Goal: Task Accomplishment & Management: Complete application form

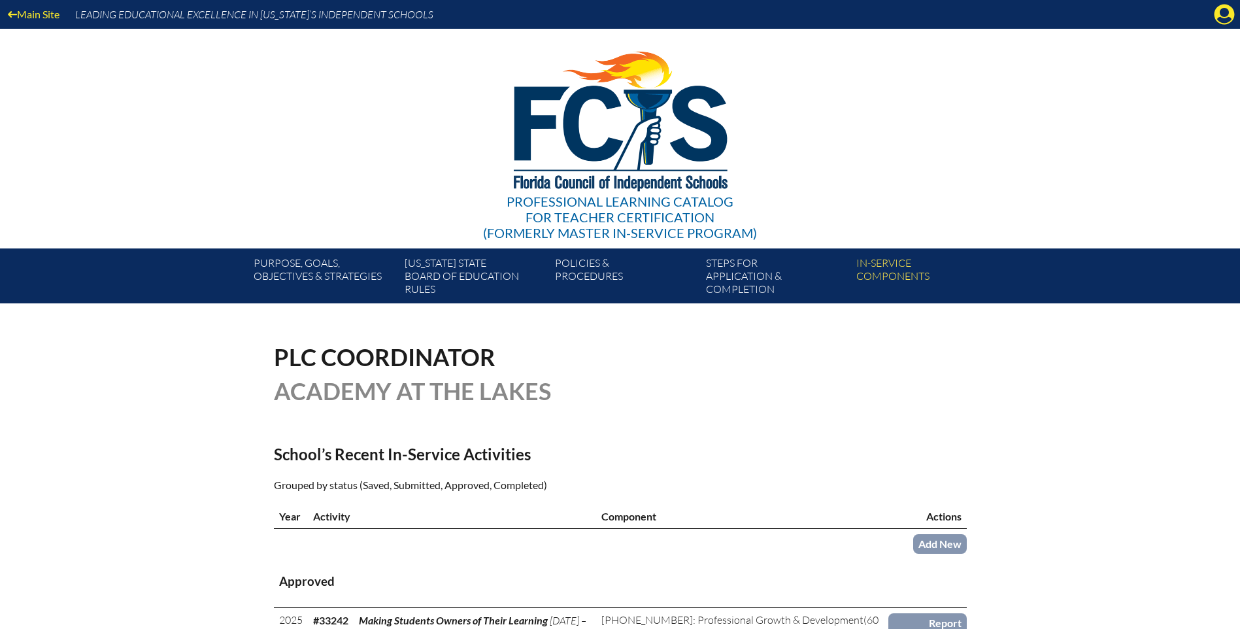
scroll to position [196, 0]
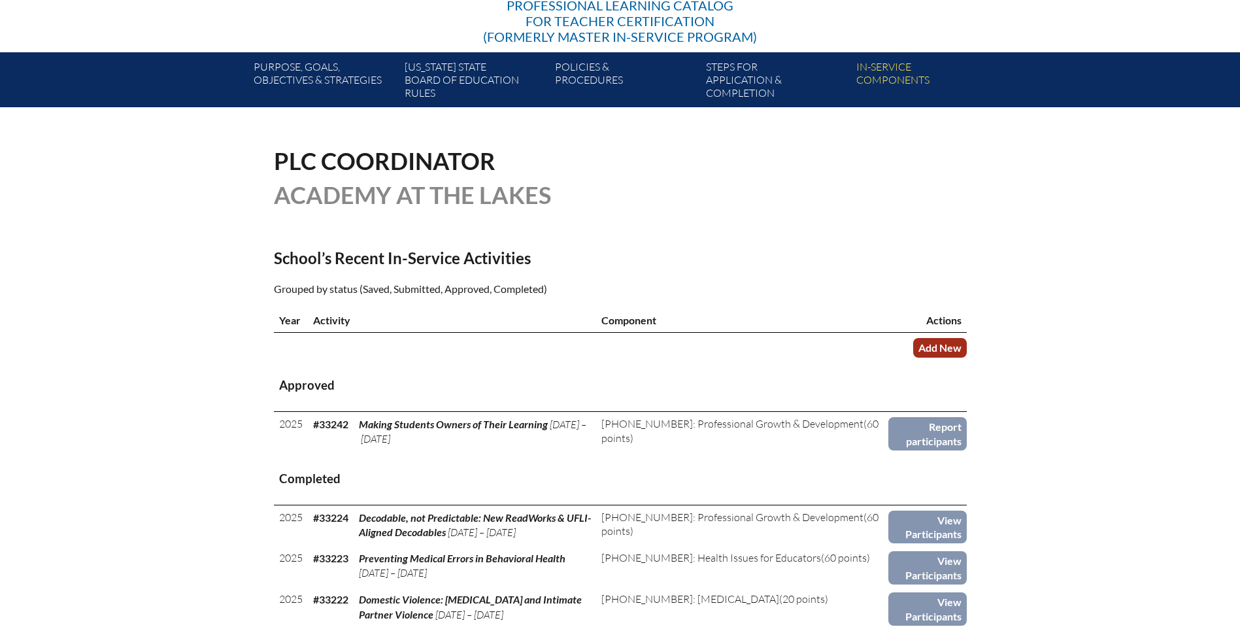
click at [946, 349] on link "Add New" at bounding box center [940, 347] width 54 height 19
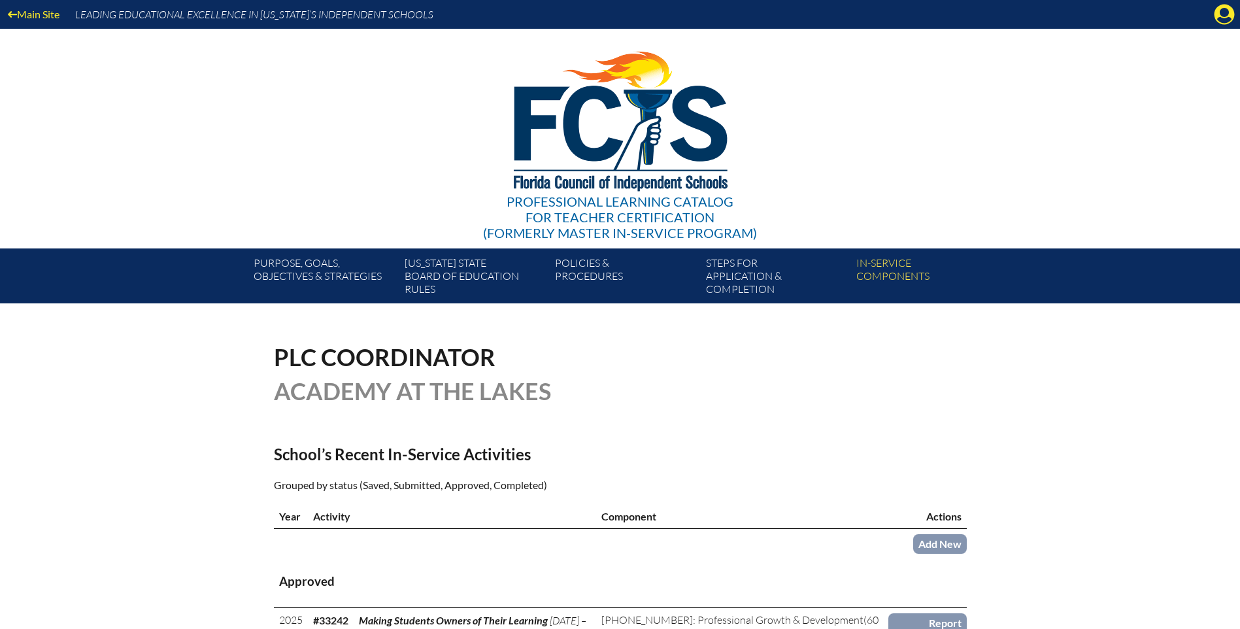
scroll to position [196, 0]
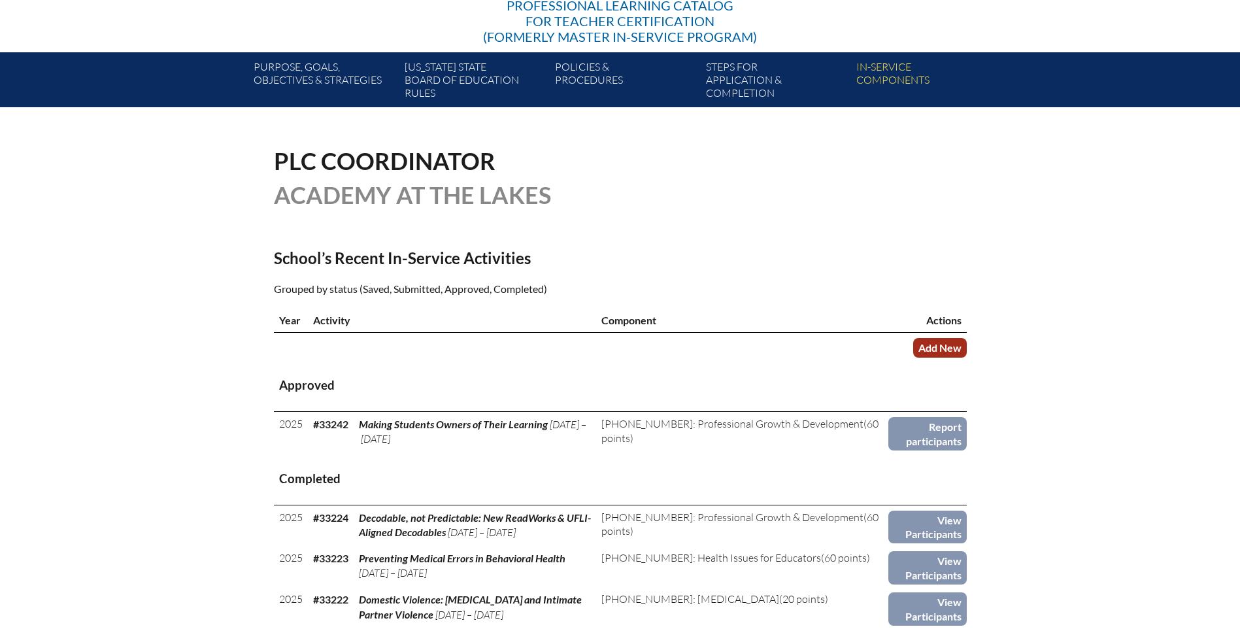
click at [934, 347] on link "Add New" at bounding box center [940, 347] width 54 height 19
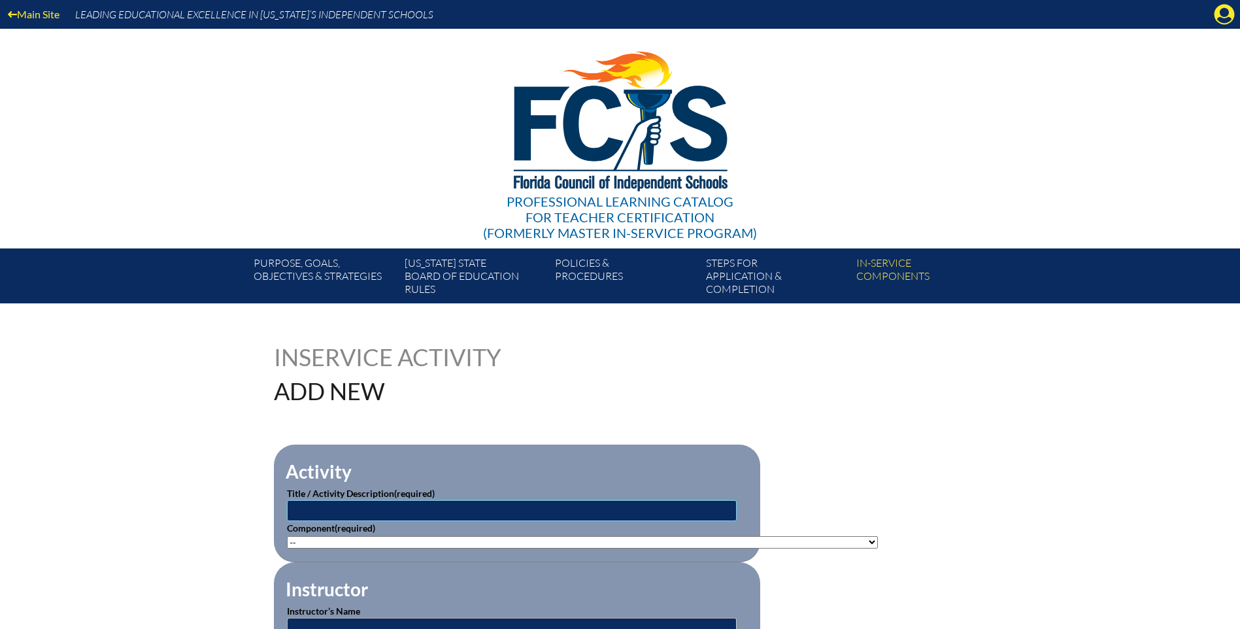
click at [352, 505] on input "text" at bounding box center [512, 510] width 450 height 21
type input "Anatomage Table Training"
click at [365, 536] on select"]"] "-- [PHONE_NUMBER]: Appropriate Art Activities [PHONE_NUMBER]: Concept and Art P…" at bounding box center [582, 542] width 591 height 12
select select"]"] "20506"
click at [287, 536] on select"]"] "-- [PHONE_NUMBER]: Appropriate Art Activities [PHONE_NUMBER]: Concept and Art P…" at bounding box center [582, 542] width 591 height 12
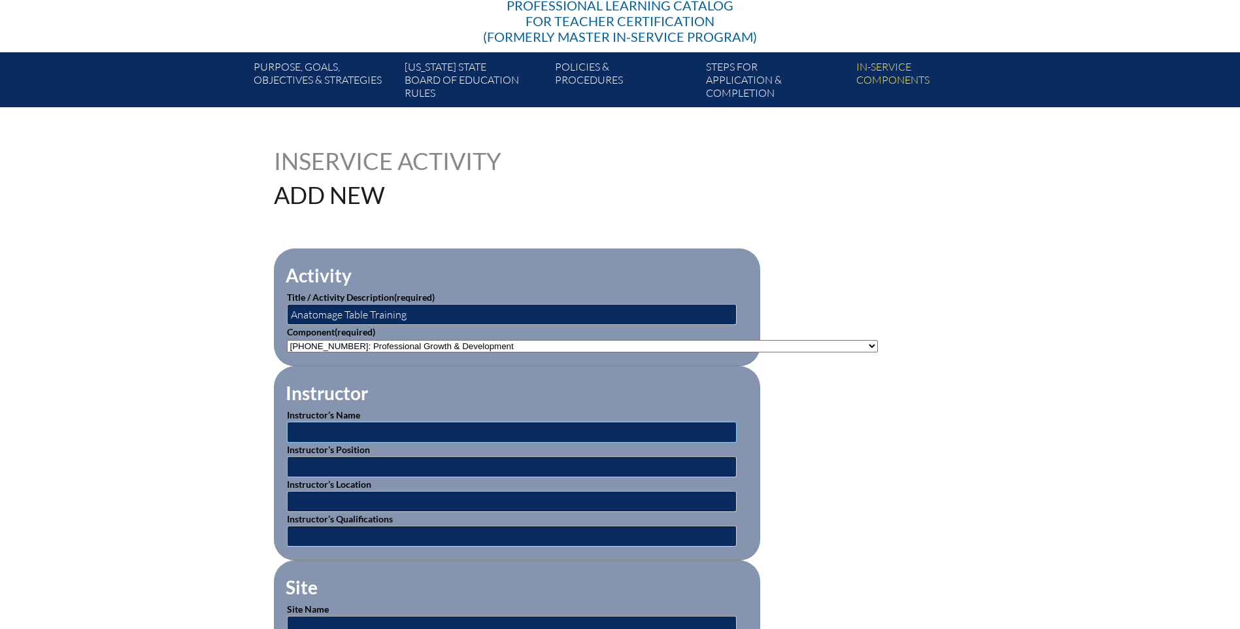
click at [307, 422] on input "text" at bounding box center [512, 432] width 450 height 21
type input "[PERSON_NAME]"
click at [316, 465] on input "text" at bounding box center [512, 466] width 450 height 21
type input "Digital Science Consultant"
click at [310, 498] on input "text" at bounding box center [512, 501] width 450 height 21
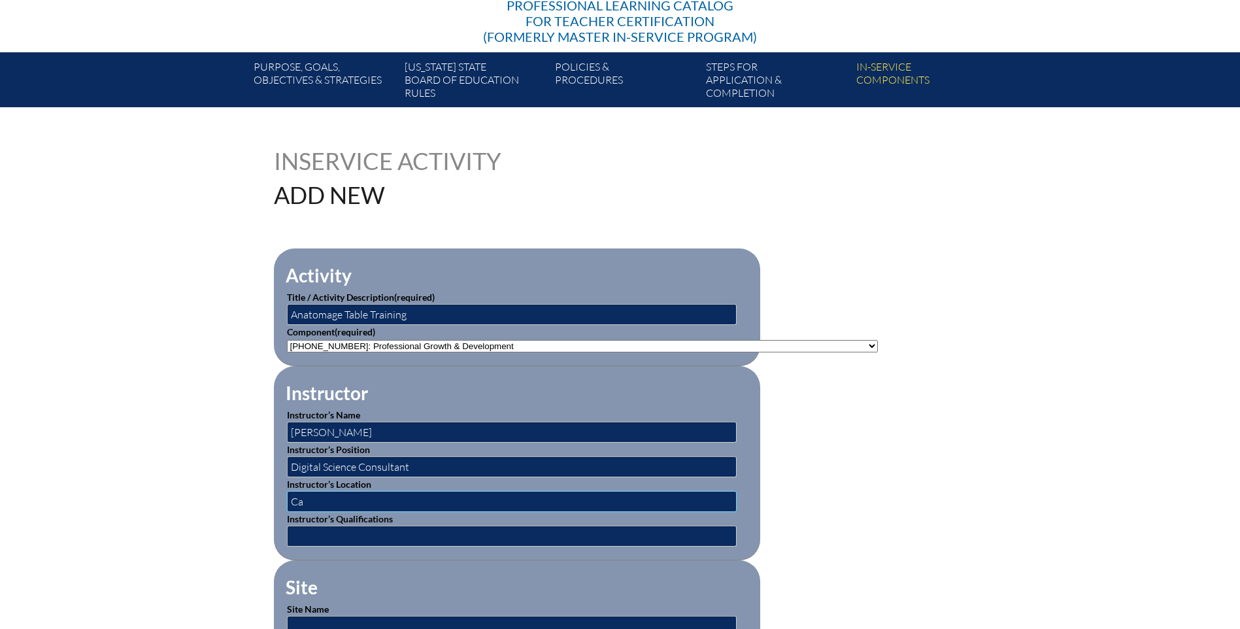
type input "C"
type input "Online"
type input "Representative from Anatomage Table Training"
click at [415, 316] on input "Anatomage Table Training" at bounding box center [512, 314] width 450 height 21
type input "Anatomage Table Training - 3D Anatomy and Physiology Learning"
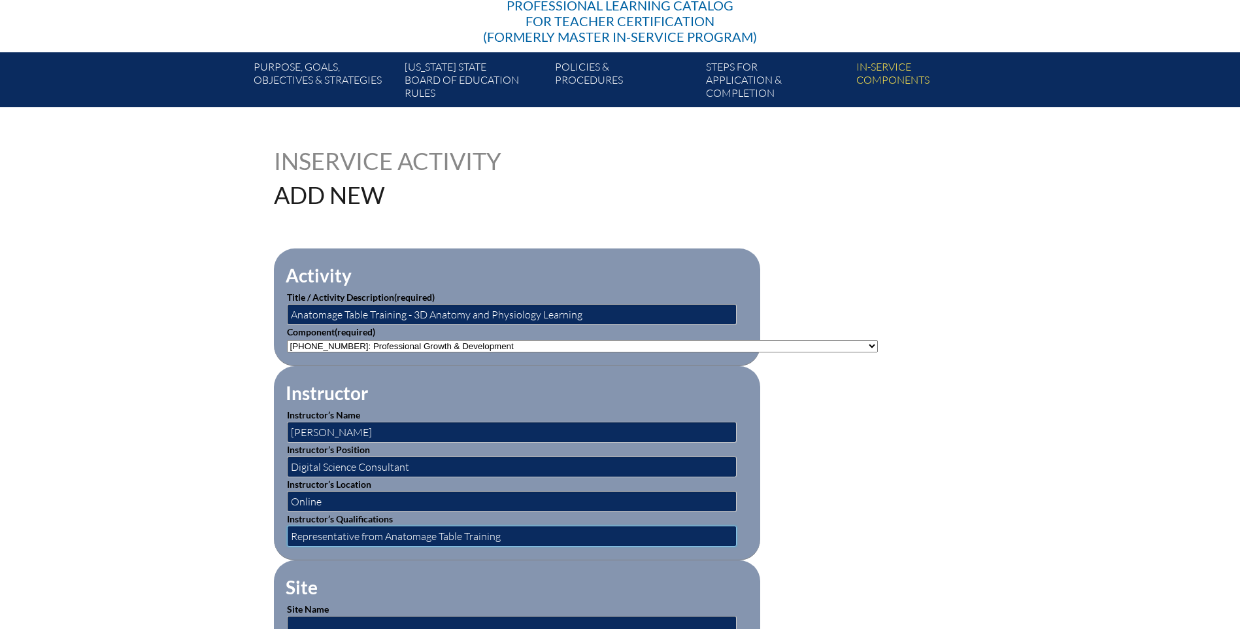
click at [365, 530] on input "Representative from Anatomage Table Training" at bounding box center [512, 536] width 450 height 21
click at [362, 530] on input "Representative from Anatomage Table Training" at bounding box center [512, 536] width 450 height 21
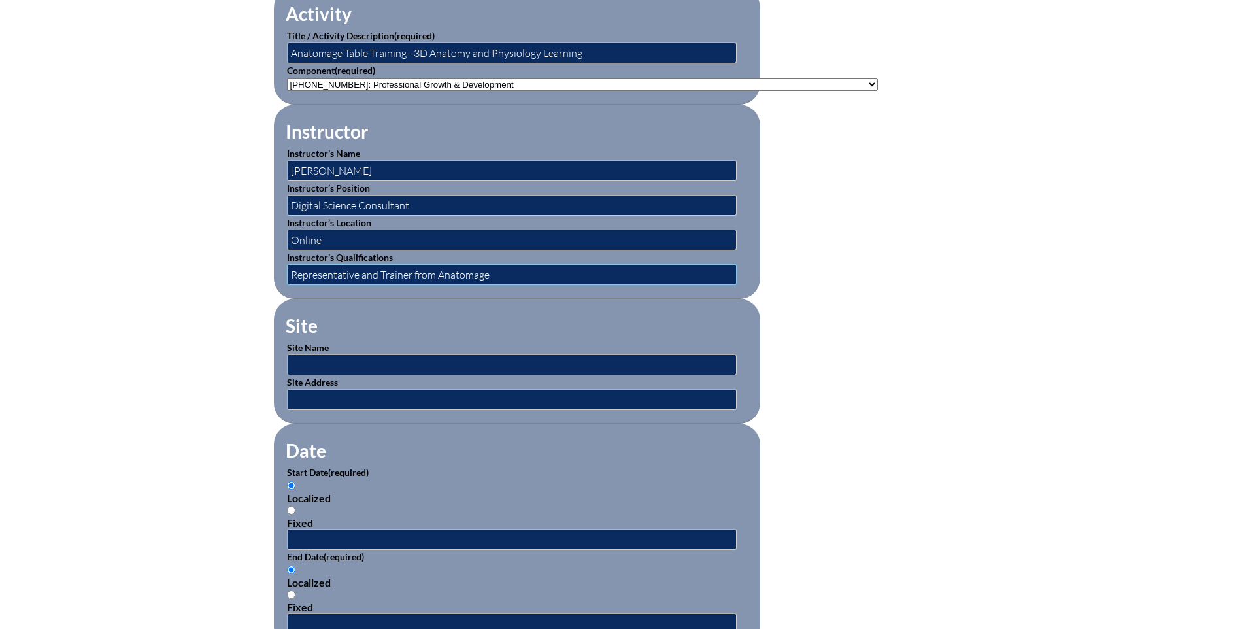
type input "Representative and Trainer from Anatomage"
click at [316, 354] on input "text" at bounding box center [512, 364] width 450 height 21
type input "Academy at the Lakes"
type input "[STREET_ADDRESS][PERSON_NAME]"
type input "Faculty"
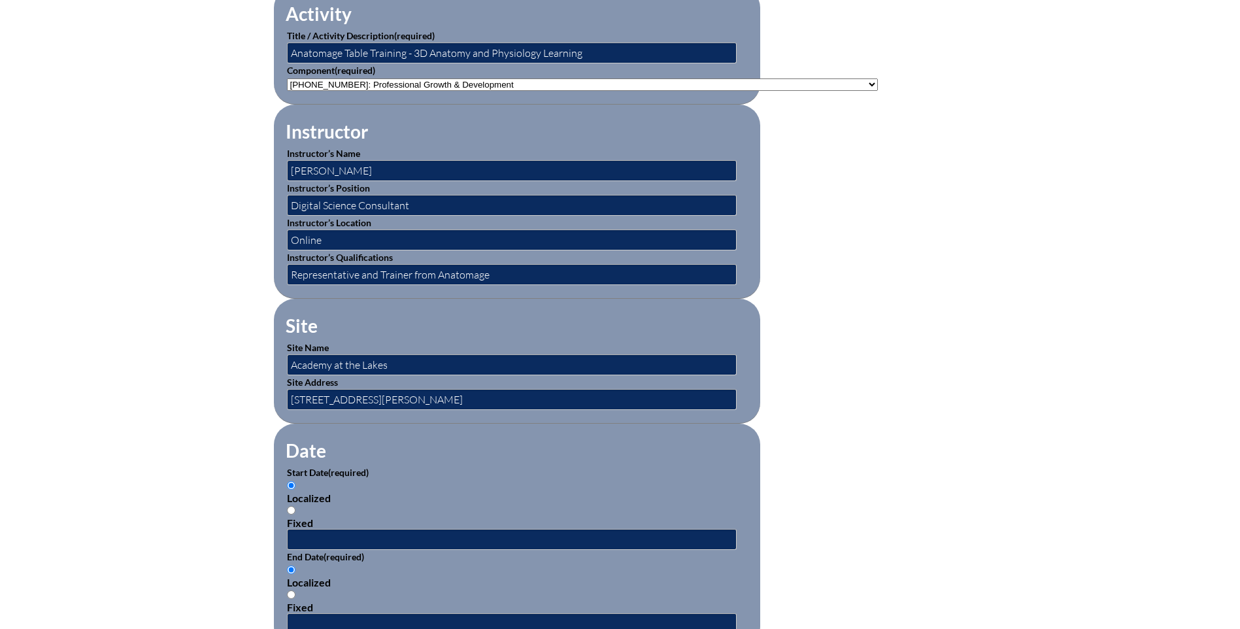
type input "30"
click at [350, 237] on input "Online" at bounding box center [512, 240] width 450 height 21
type input "Online"
click at [300, 530] on input "text" at bounding box center [512, 539] width 450 height 21
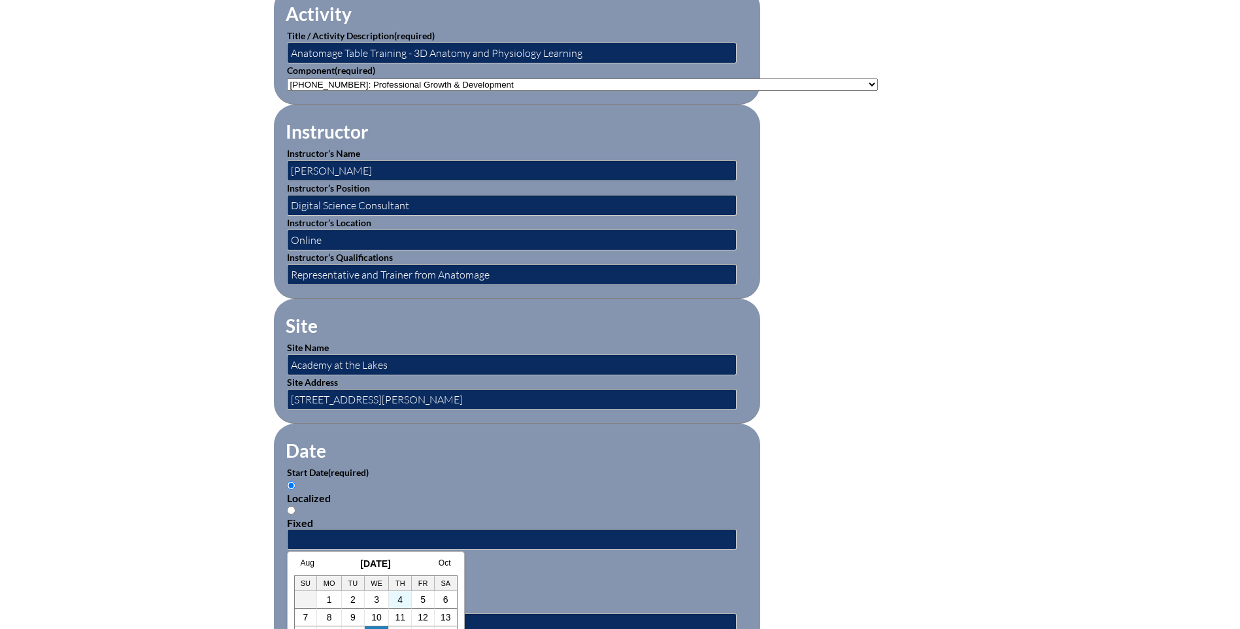
click at [406, 601] on td "4" at bounding box center [400, 600] width 23 height 18
click at [400, 602] on link "4" at bounding box center [400, 599] width 5 height 10
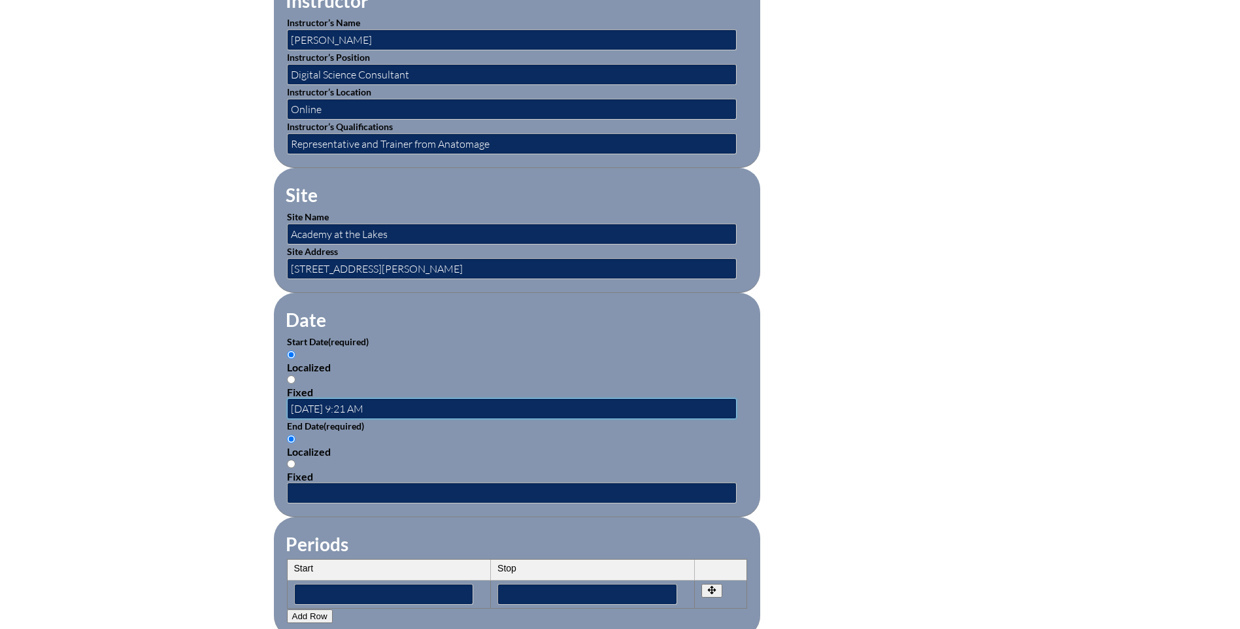
scroll to position [654, 0]
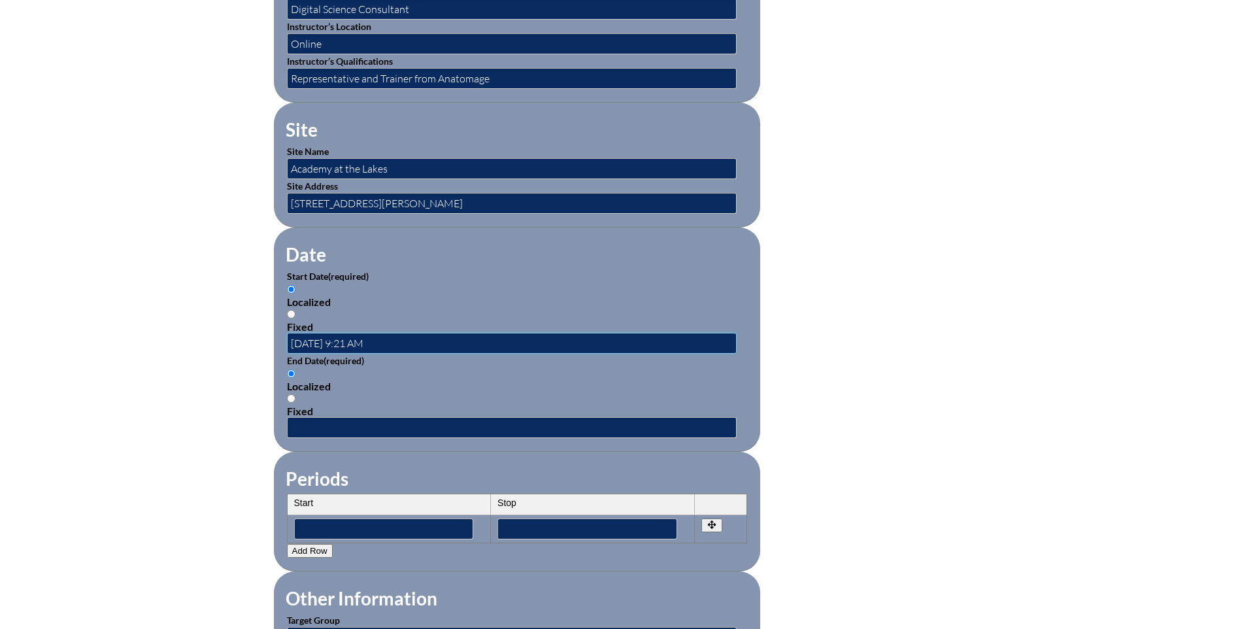
click at [355, 337] on input "[DATE] 9:21 AM" at bounding box center [512, 343] width 450 height 21
type input "[DATE] 2:30 PM"
click at [294, 419] on input "text" at bounding box center [512, 427] width 450 height 21
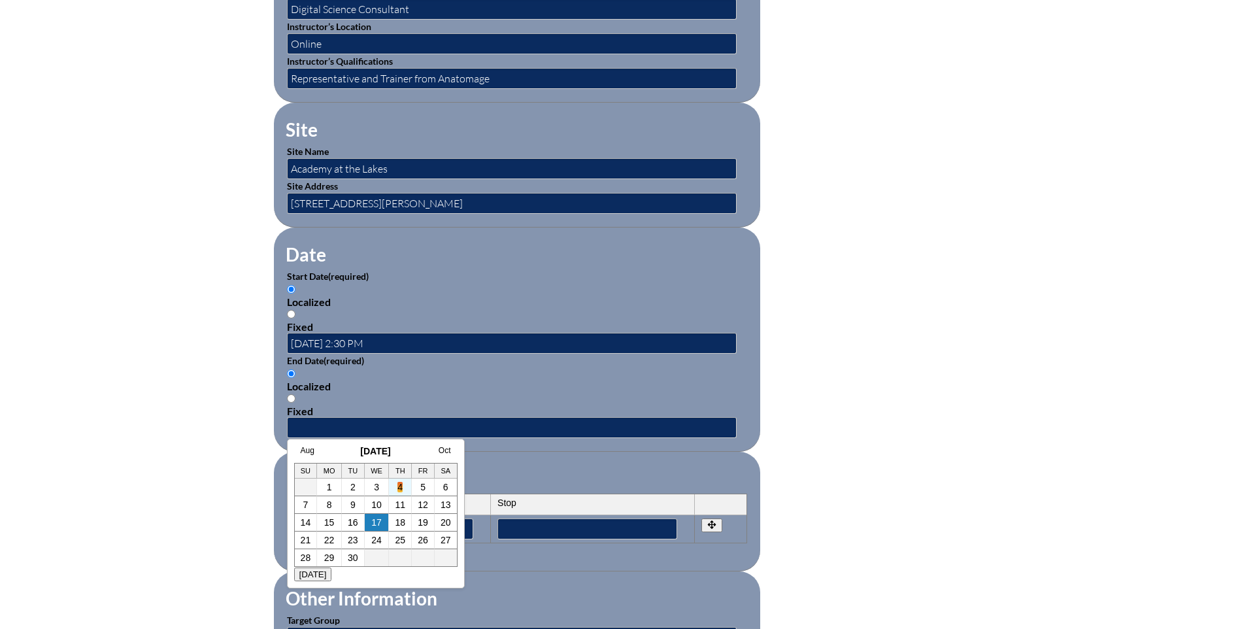
click at [401, 483] on link "4" at bounding box center [400, 487] width 5 height 10
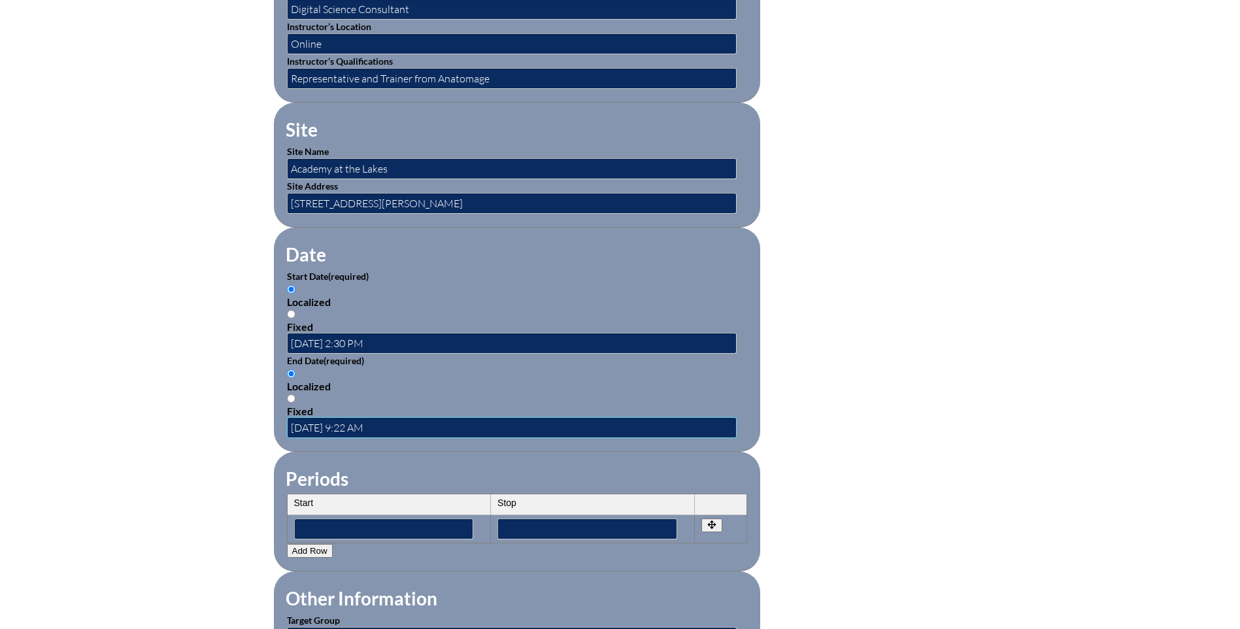
click at [352, 419] on input "[DATE] 9:22 AM" at bounding box center [512, 427] width 450 height 21
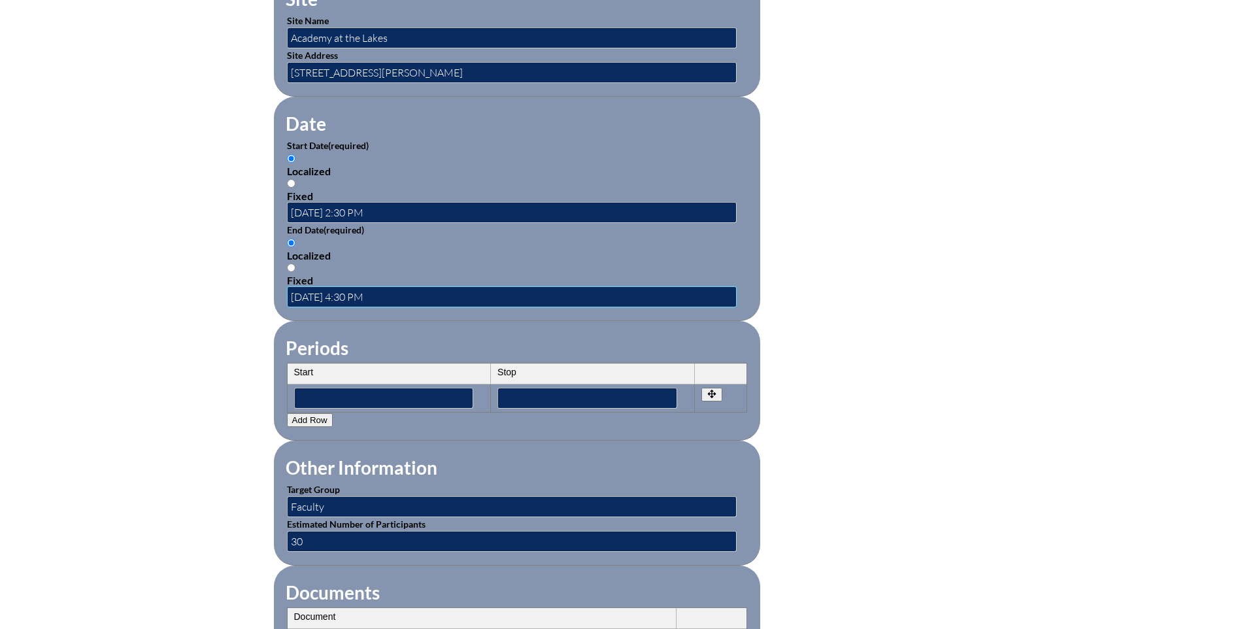
scroll to position [915, 0]
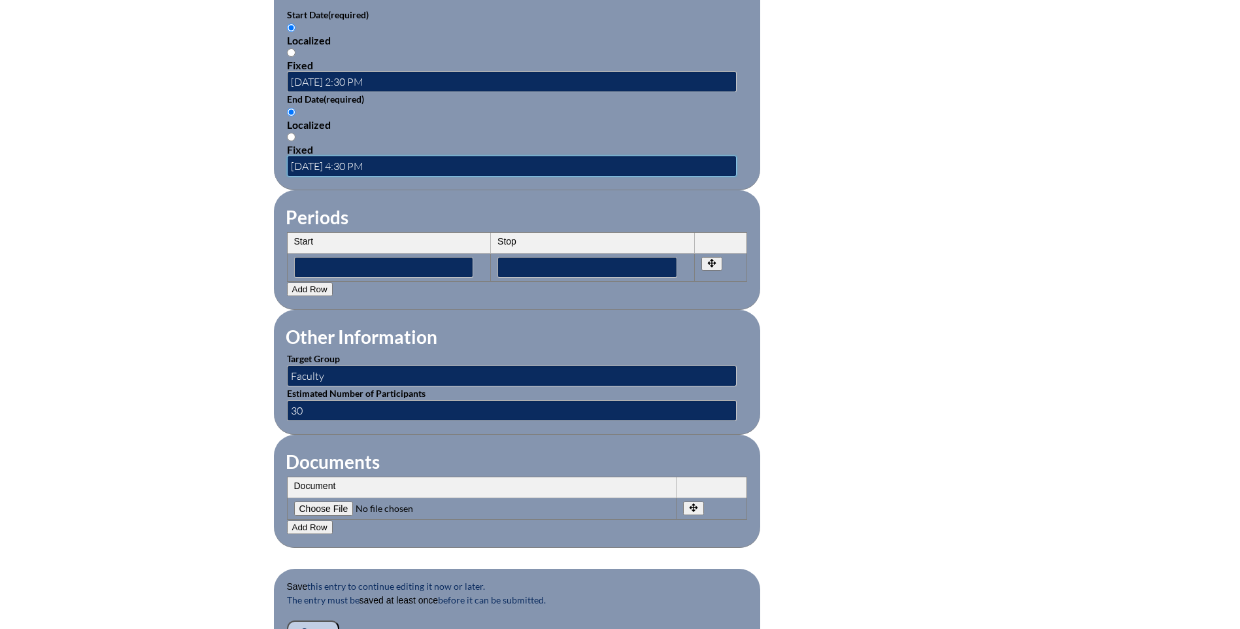
type input "[DATE] 4:30 PM"
drag, startPoint x: 313, startPoint y: 404, endPoint x: 256, endPoint y: 413, distance: 58.3
click at [256, 413] on div "Inservice Activity Add New Activity Title / Activity Description (required) Ana…" at bounding box center [620, 43] width 735 height 1227
type input "3"
click at [244, 438] on div "Inservice Activity Add New Activity Title / Activity Description (required) Ana…" at bounding box center [620, 43] width 1240 height 1227
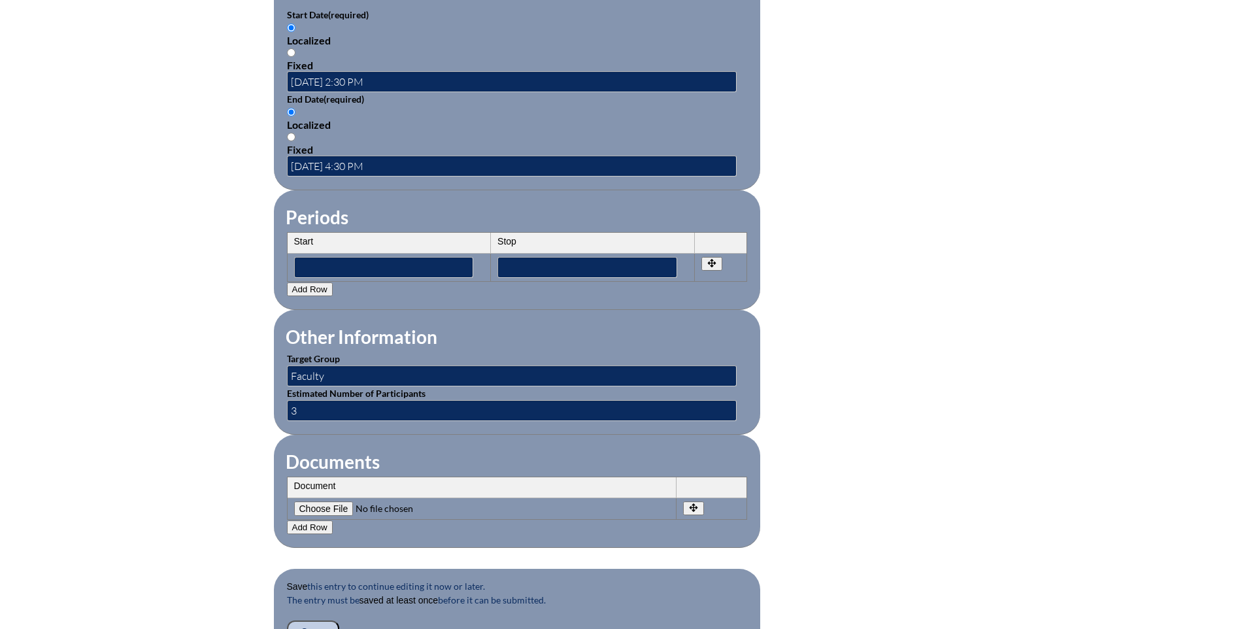
scroll to position [1046, 0]
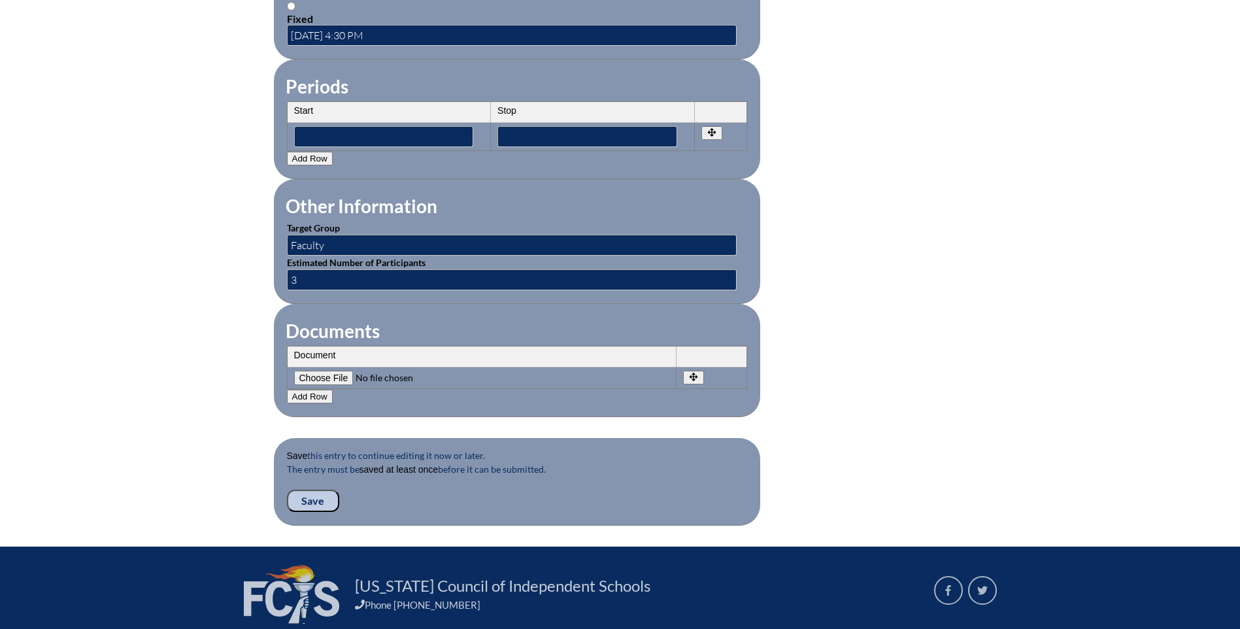
click at [312, 490] on input "Save" at bounding box center [313, 501] width 52 height 22
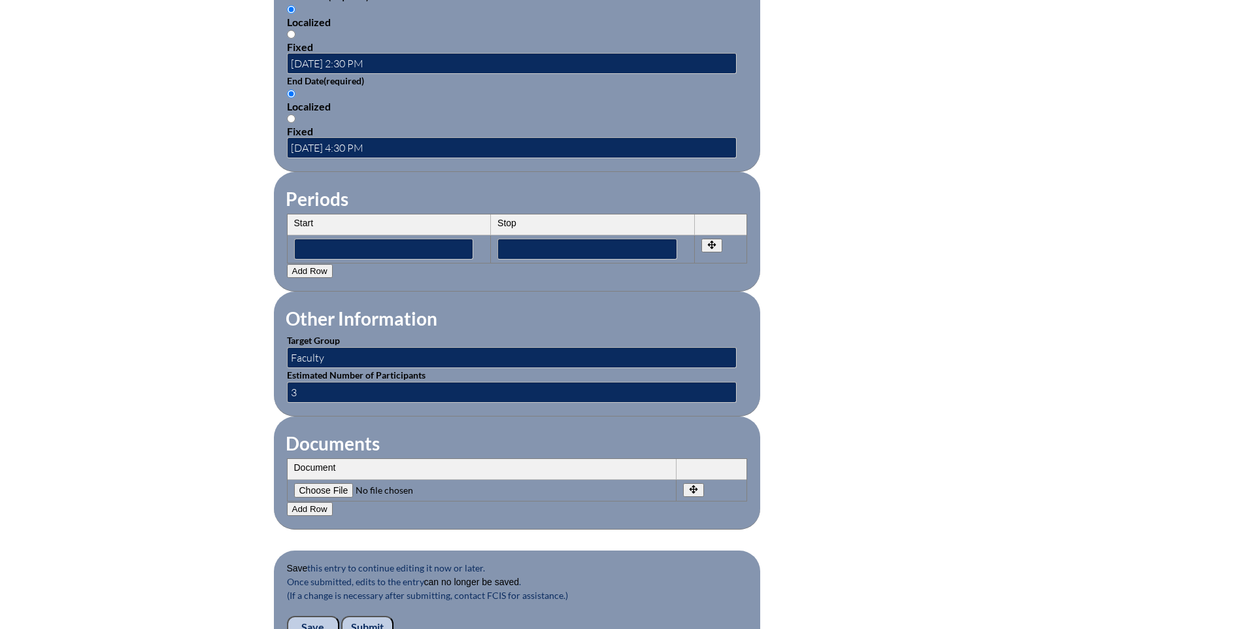
scroll to position [1177, 0]
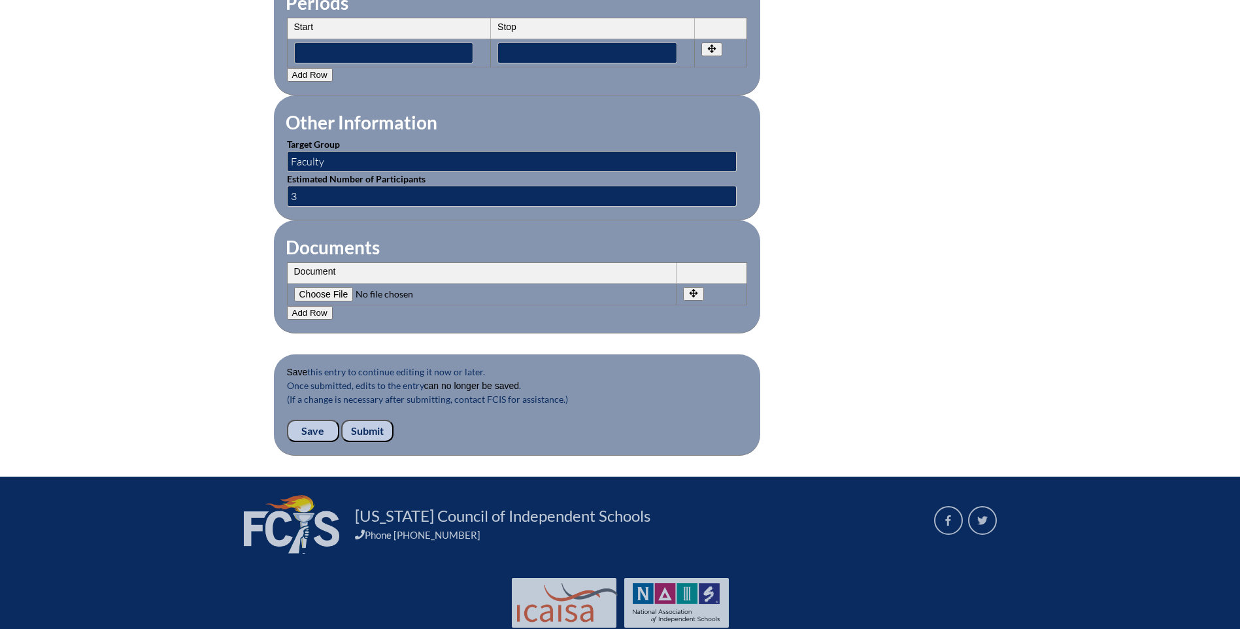
click at [375, 420] on input "Submit" at bounding box center [367, 431] width 52 height 22
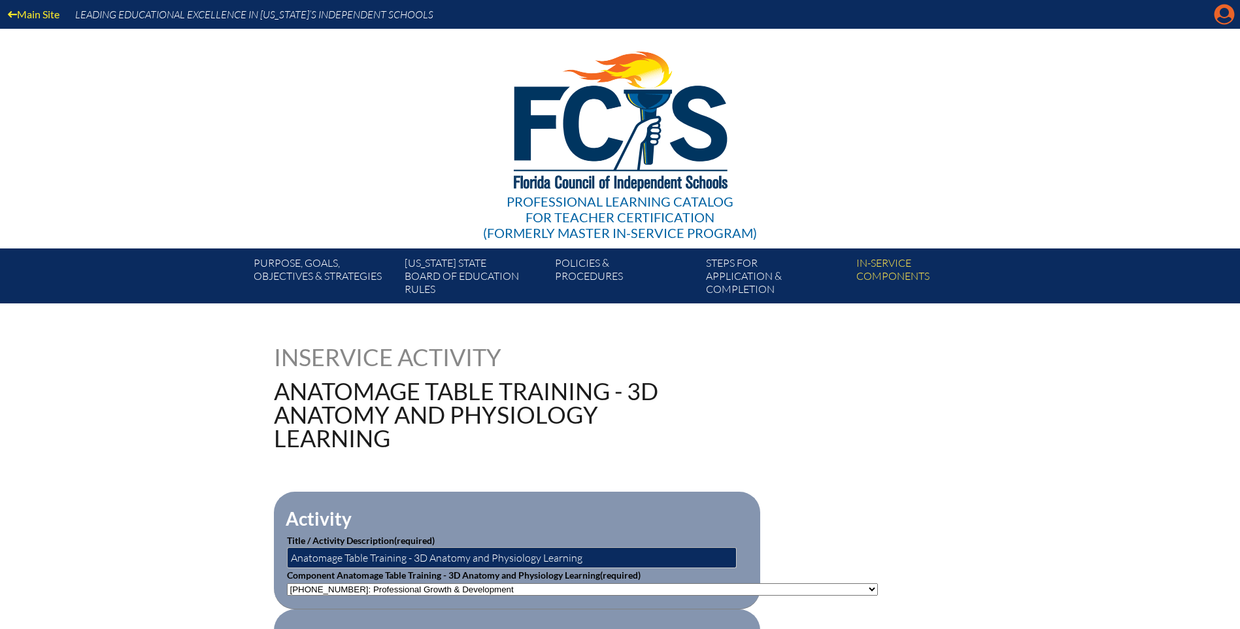
click at [1221, 18] on icon "Manage account" at bounding box center [1224, 14] width 21 height 21
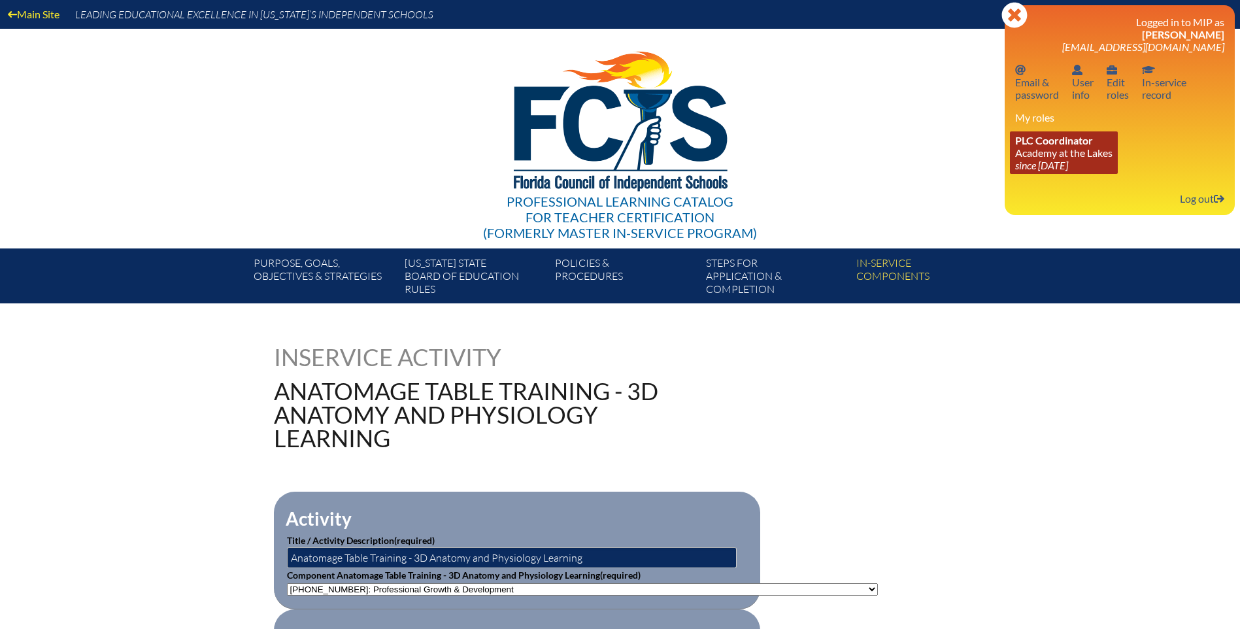
click at [1054, 158] on link "PLC Coordinator Academy at the Lakes since 2023 May 24" at bounding box center [1064, 152] width 108 height 43
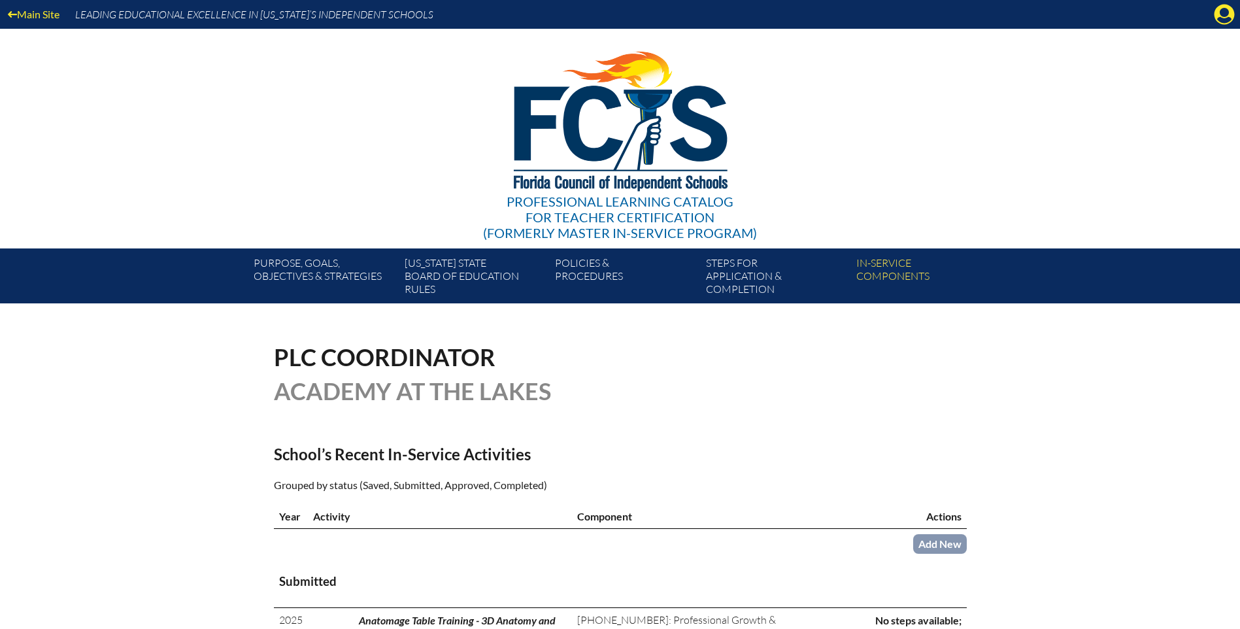
scroll to position [196, 0]
